Goal: Task Accomplishment & Management: Complete application form

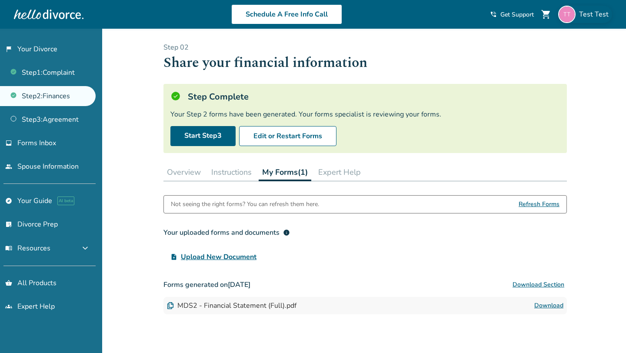
click at [572, 15] on img at bounding box center [566, 14] width 17 height 17
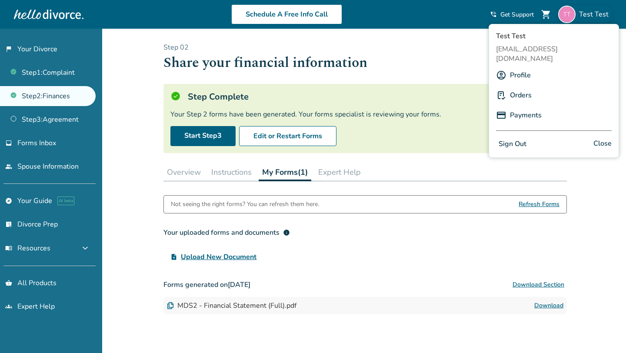
click at [418, 63] on h1 "Share your financial information" at bounding box center [366, 62] width 404 height 21
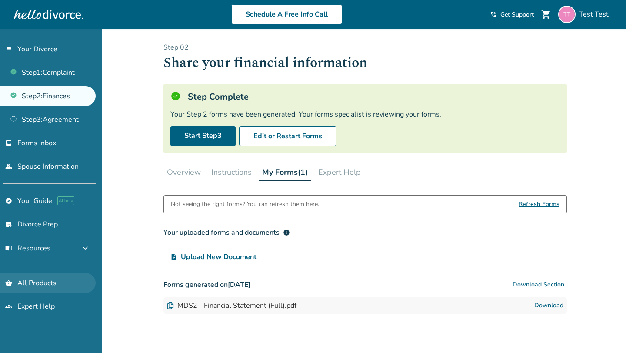
click at [54, 284] on link "shopping_basket All Products" at bounding box center [48, 283] width 96 height 20
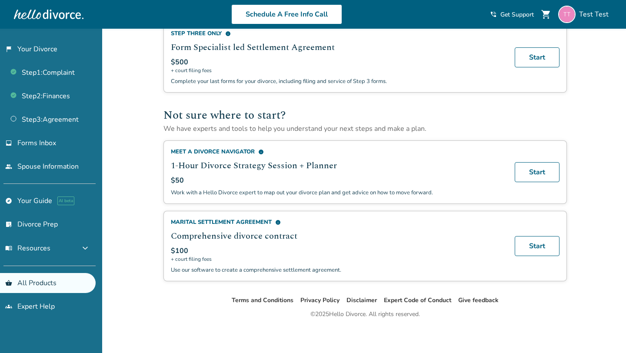
scroll to position [507, 0]
click at [50, 117] on link "Step 3 : Agreement" at bounding box center [48, 120] width 96 height 20
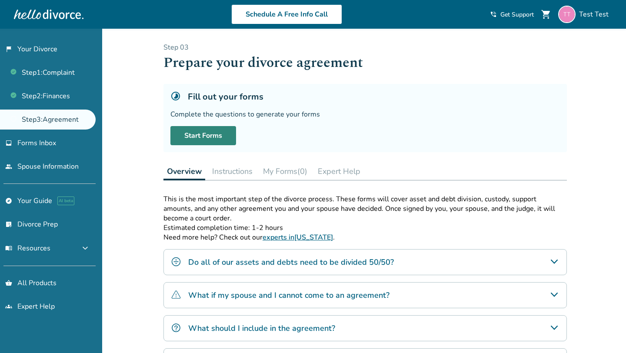
click at [212, 137] on link "Start Forms" at bounding box center [204, 135] width 66 height 19
click at [141, 109] on div "Added to cart Step 0 3 Prepare your divorce agreement Fill out your forms Compl…" at bounding box center [313, 247] width 626 height 436
click at [210, 132] on link "Start Forms" at bounding box center [204, 135] width 66 height 19
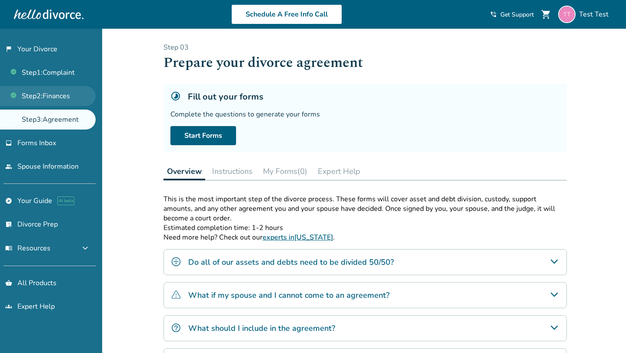
click at [71, 98] on link "Step 2 : Finances" at bounding box center [48, 96] width 96 height 20
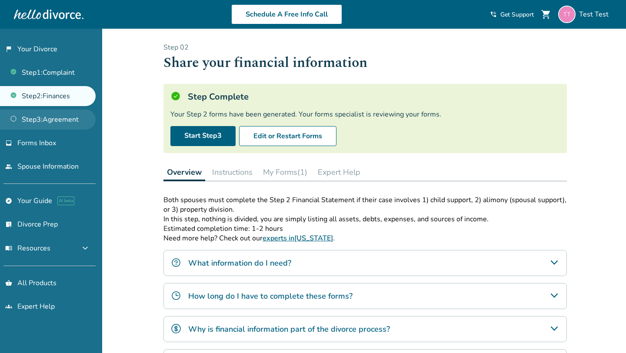
click at [46, 121] on link "Step 3 : Agreement" at bounding box center [48, 120] width 96 height 20
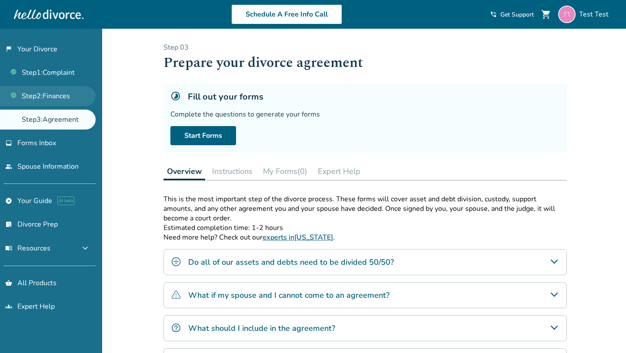
click at [70, 97] on link "Step 2 : Finances" at bounding box center [48, 96] width 96 height 20
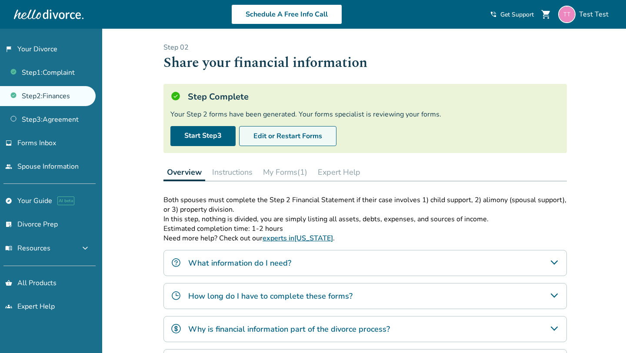
click at [262, 136] on button "Edit or Restart Forms" at bounding box center [287, 136] width 97 height 20
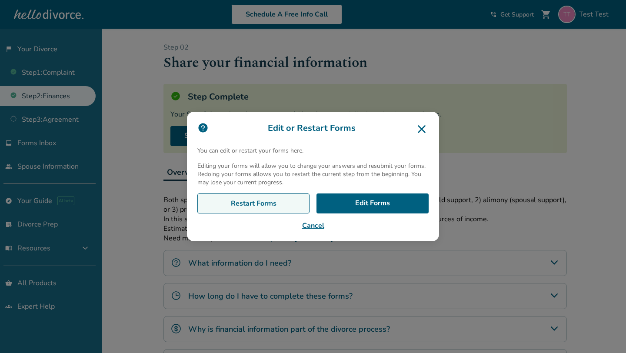
click at [283, 210] on link "Restart Forms" at bounding box center [253, 204] width 112 height 20
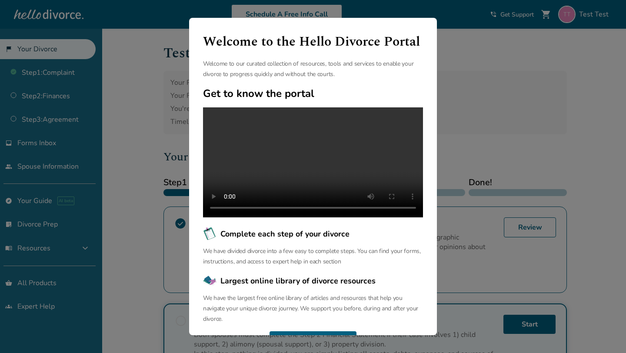
click at [139, 124] on div "Welcome to the Hello Divorce Portal Welcome to our curated collection of resour…" at bounding box center [313, 176] width 626 height 353
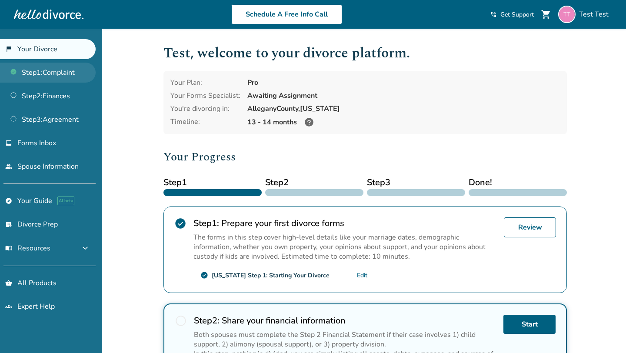
click at [48, 77] on link "Step 1 : Complaint" at bounding box center [48, 73] width 96 height 20
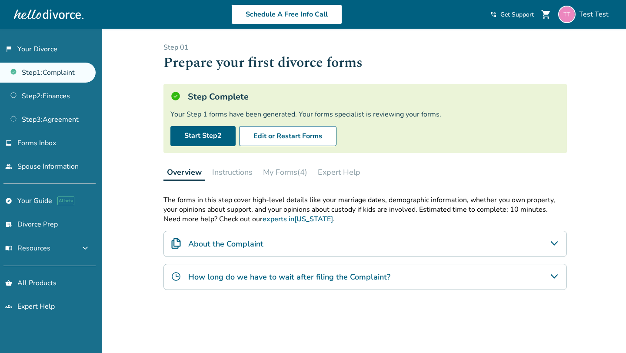
click at [291, 172] on button "My Forms (4)" at bounding box center [285, 172] width 51 height 17
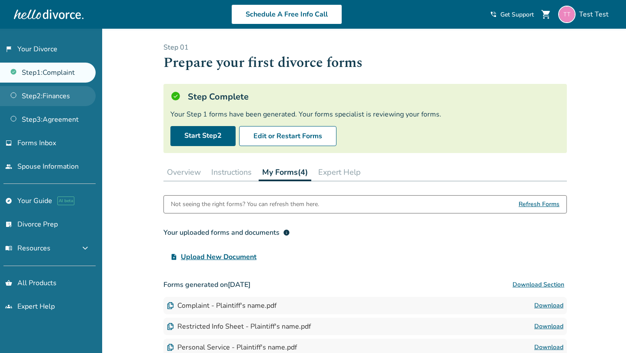
click at [41, 98] on link "Step 2 : Finances" at bounding box center [48, 96] width 96 height 20
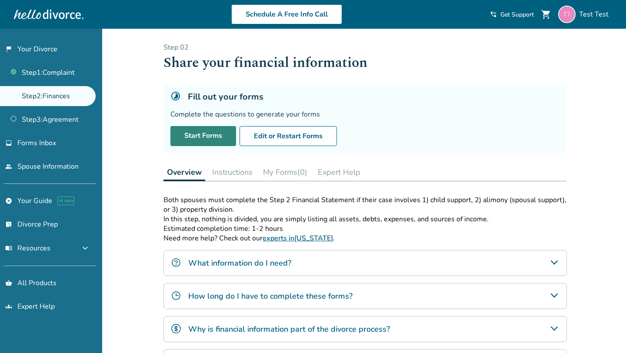
click at [212, 138] on link "Start Forms" at bounding box center [204, 136] width 66 height 20
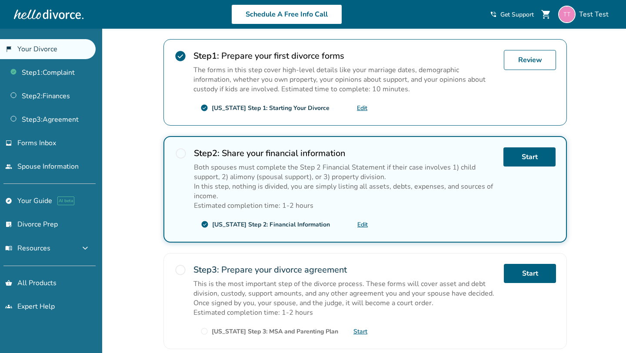
scroll to position [164, 0]
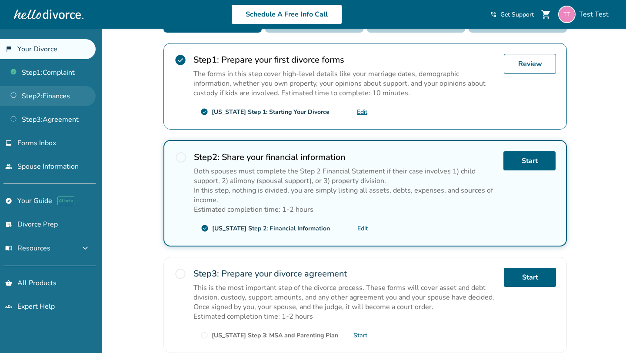
click at [68, 95] on link "Step 2 : Finances" at bounding box center [48, 96] width 96 height 20
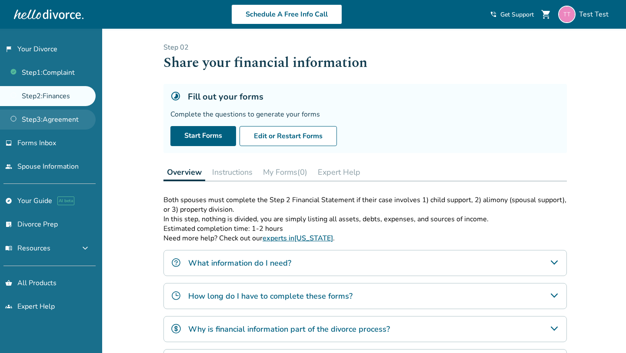
click at [25, 115] on link "Step 3 : Agreement" at bounding box center [48, 120] width 96 height 20
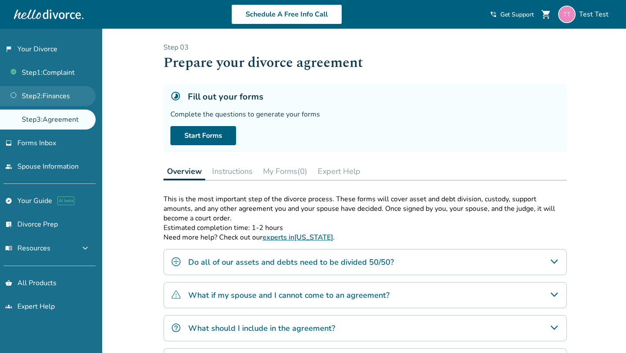
click at [48, 90] on link "Step 2 : Finances" at bounding box center [48, 96] width 96 height 20
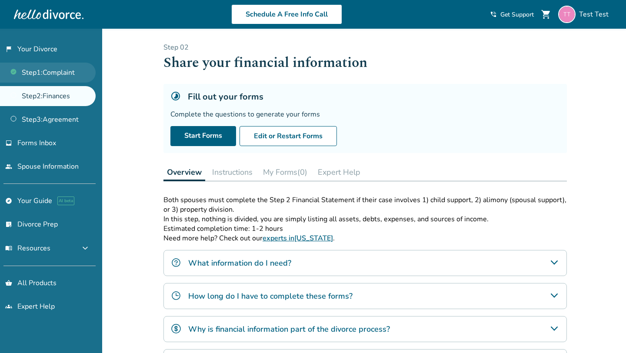
click at [52, 70] on link "Step 1 : Complaint" at bounding box center [48, 73] width 96 height 20
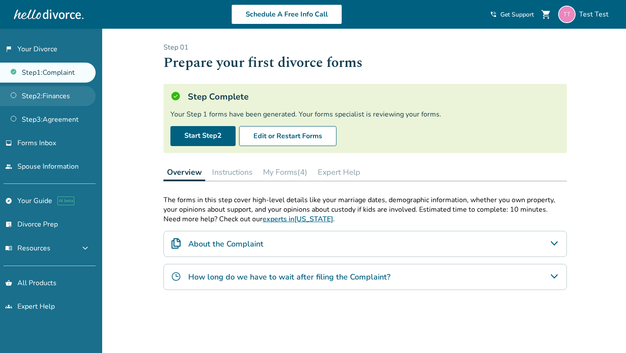
click at [43, 95] on link "Step 2 : Finances" at bounding box center [48, 96] width 96 height 20
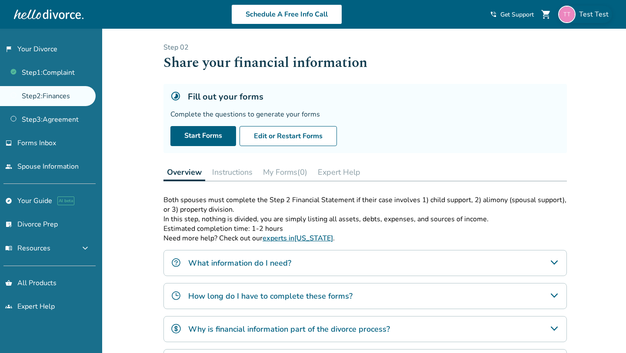
click at [596, 13] on span "Test Test" at bounding box center [595, 15] width 33 height 10
